Goal: Task Accomplishment & Management: Use online tool/utility

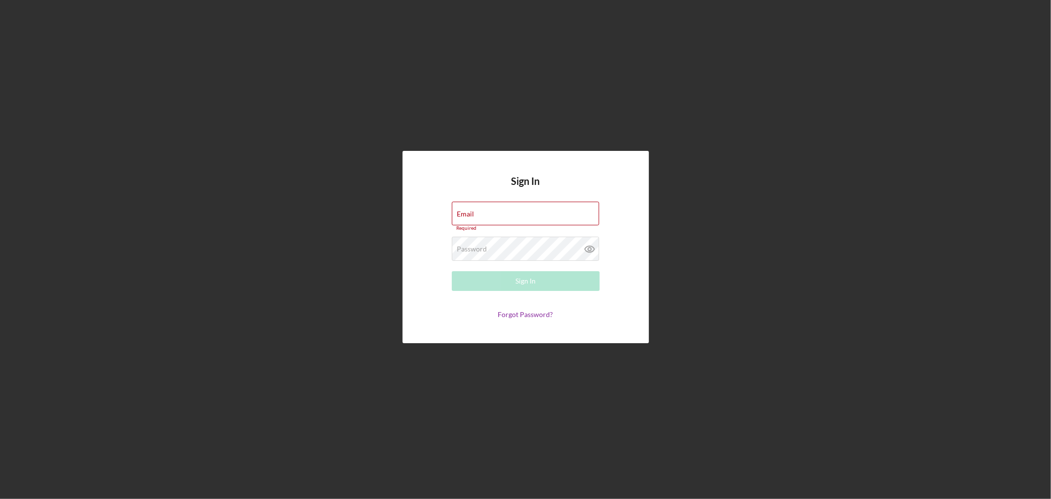
type input "[EMAIL_ADDRESS][DOMAIN_NAME]"
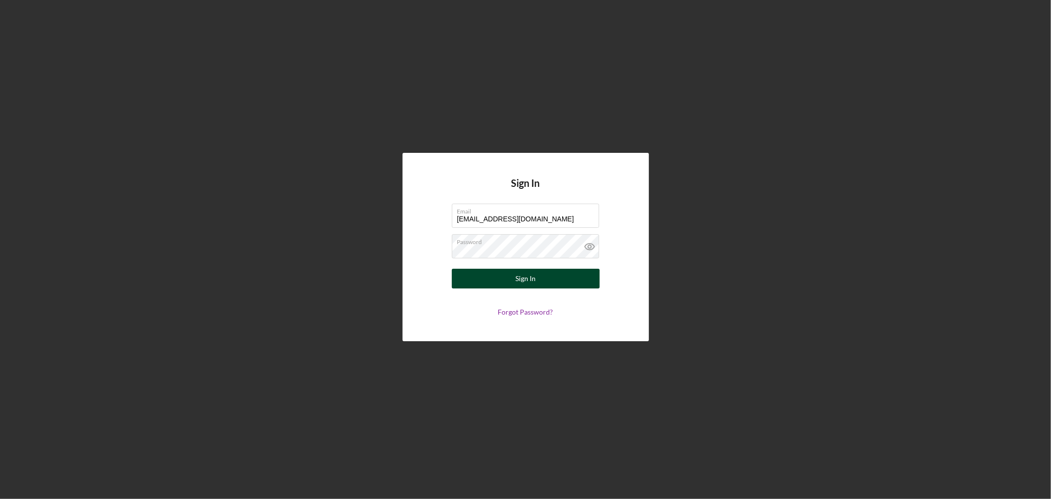
click at [541, 282] on button "Sign In" at bounding box center [526, 279] width 148 height 20
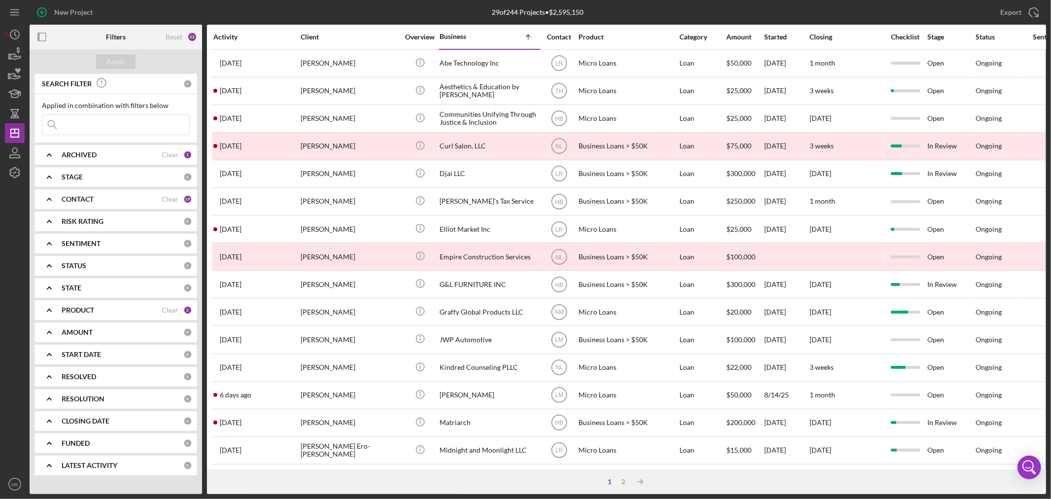
click at [131, 309] on div "PRODUCT" at bounding box center [112, 310] width 100 height 8
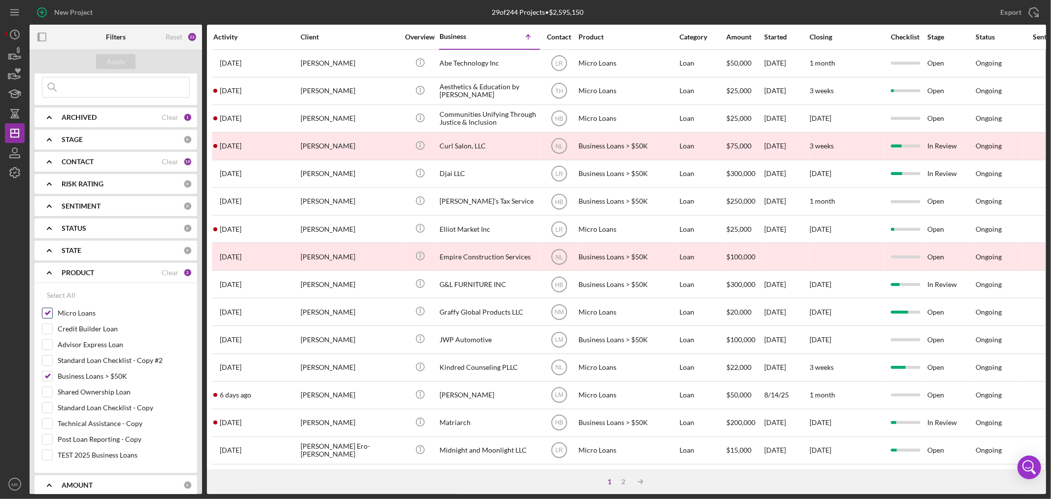
scroll to position [55, 0]
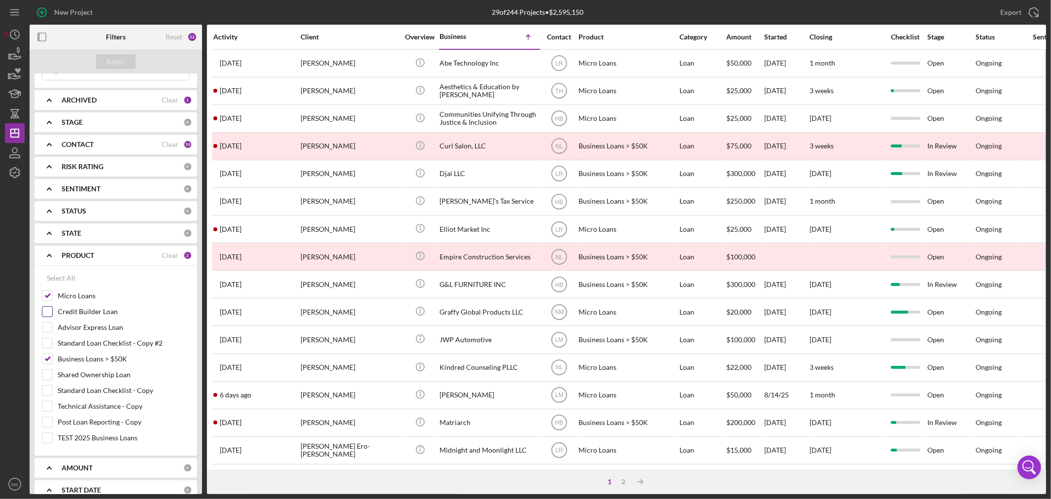
click at [47, 312] on input "Credit Builder Loan" at bounding box center [47, 312] width 10 height 10
checkbox input "true"
click at [48, 295] on input "Micro Loans" at bounding box center [47, 296] width 10 height 10
checkbox input "false"
click at [51, 358] on input "Business Loans > $50K" at bounding box center [47, 359] width 10 height 10
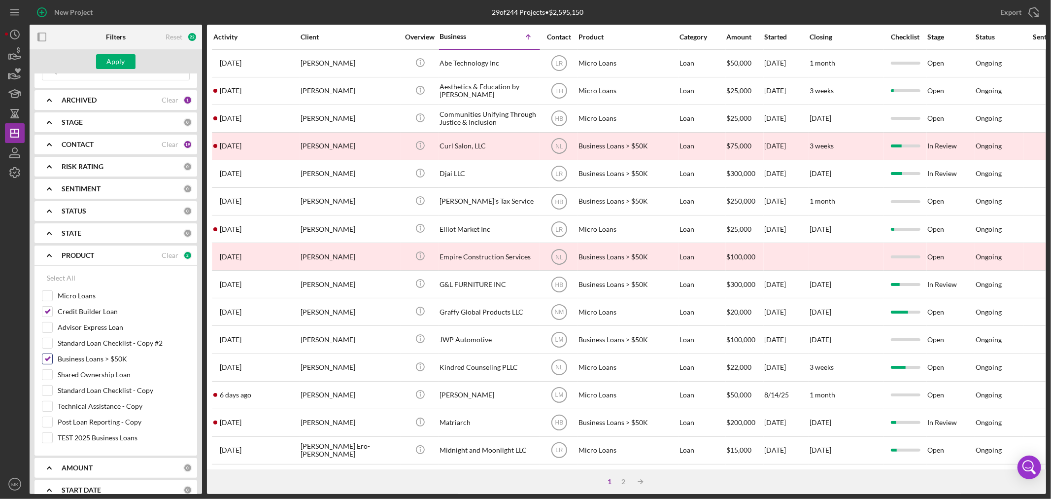
checkbox input "false"
click at [119, 60] on div "Apply" at bounding box center [116, 61] width 18 height 15
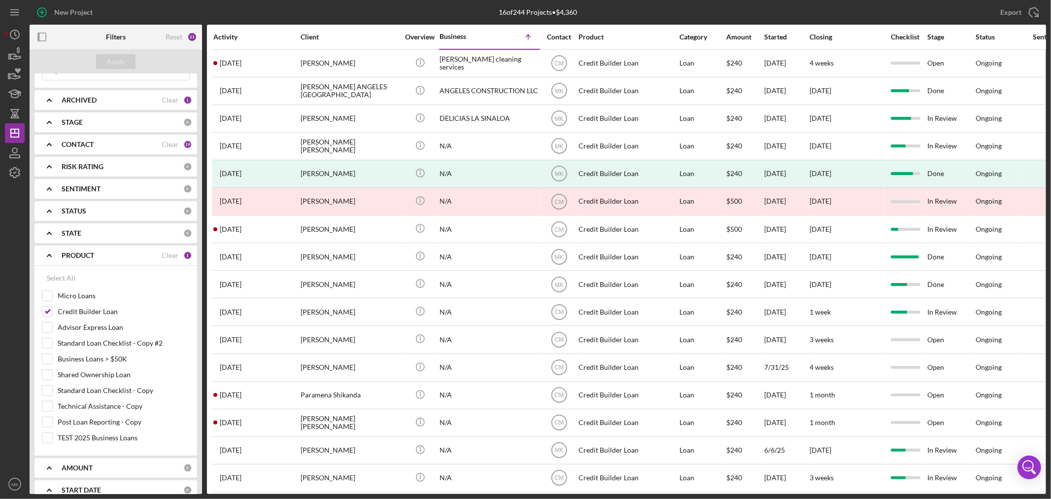
scroll to position [0, 0]
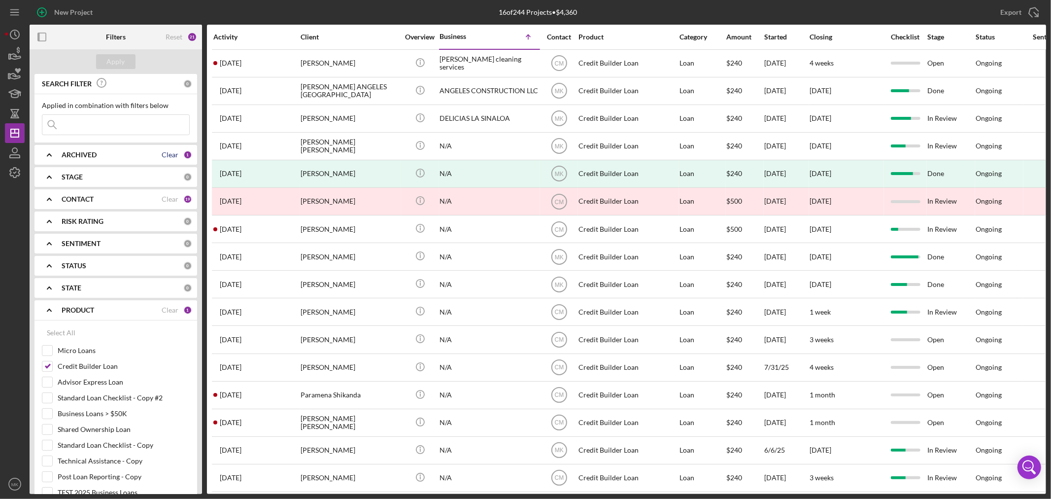
click at [171, 151] on div "Clear" at bounding box center [170, 155] width 17 height 8
click at [154, 153] on div "ARCHIVED" at bounding box center [123, 155] width 122 height 8
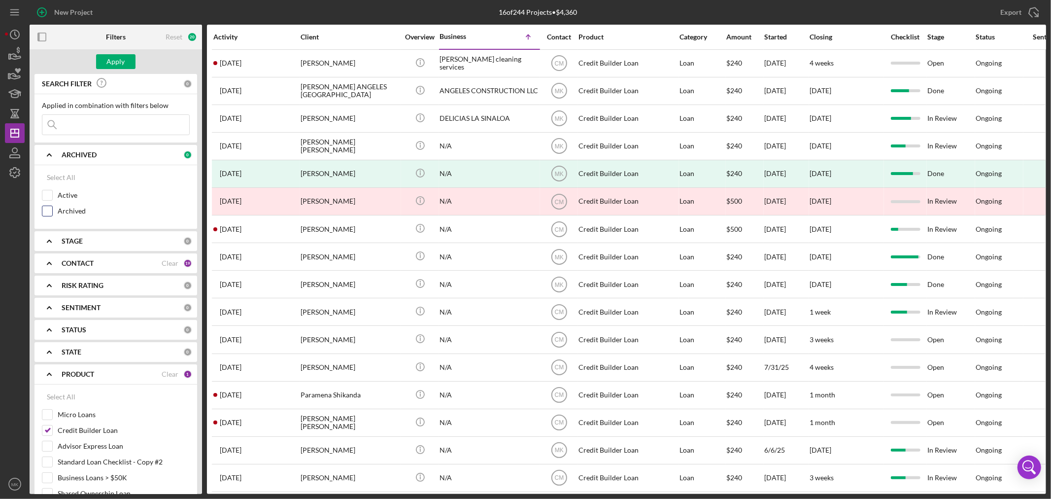
click at [47, 209] on input "Archived" at bounding box center [47, 211] width 10 height 10
click at [122, 61] on div "Apply" at bounding box center [116, 61] width 18 height 15
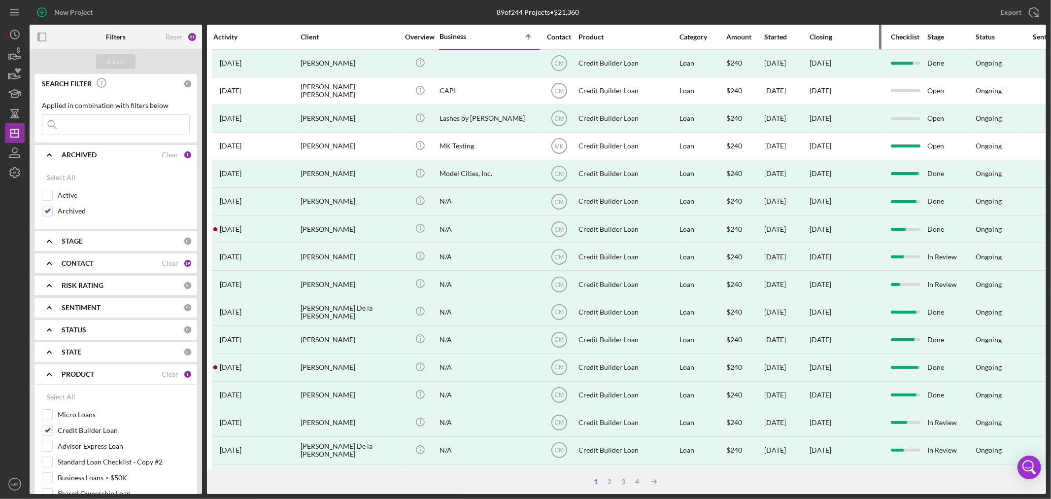
click at [819, 35] on div "Closing" at bounding box center [847, 37] width 74 height 8
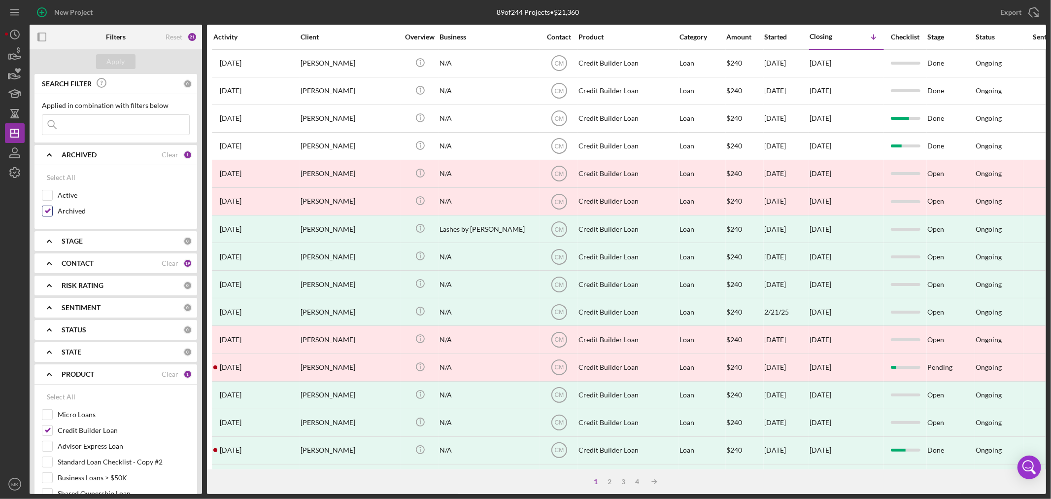
click at [47, 212] on input "Archived" at bounding box center [47, 211] width 10 height 10
checkbox input "false"
click at [49, 193] on input "Active" at bounding box center [47, 195] width 10 height 10
checkbox input "true"
click at [124, 61] on div "Apply" at bounding box center [116, 61] width 18 height 15
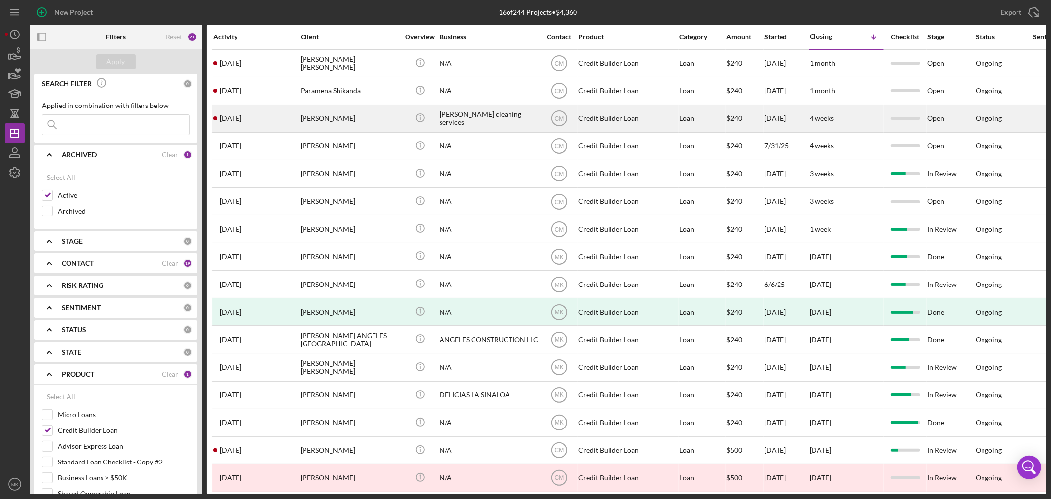
click at [482, 118] on div "[PERSON_NAME] cleaning services" at bounding box center [489, 118] width 99 height 26
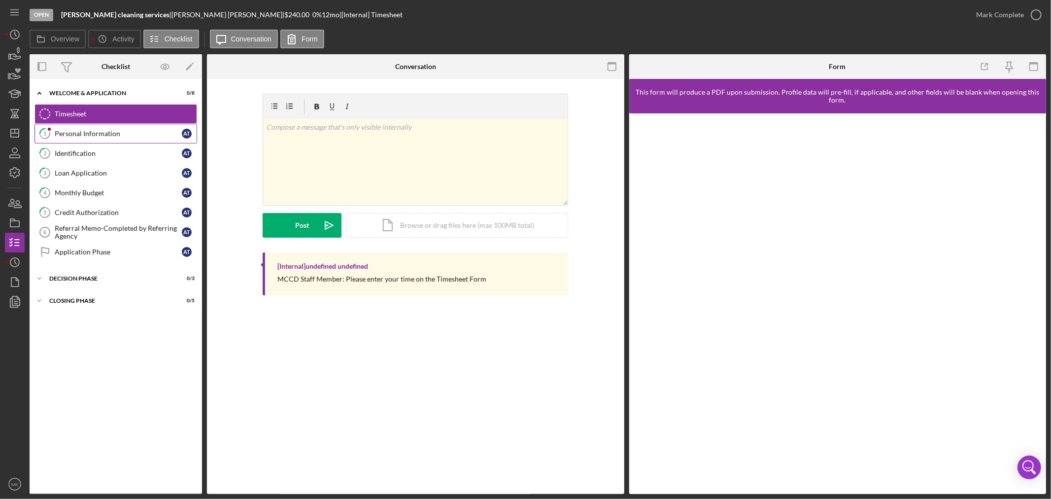
click at [125, 135] on div "Personal Information" at bounding box center [118, 134] width 127 height 8
